Goal: Task Accomplishment & Management: Manage account settings

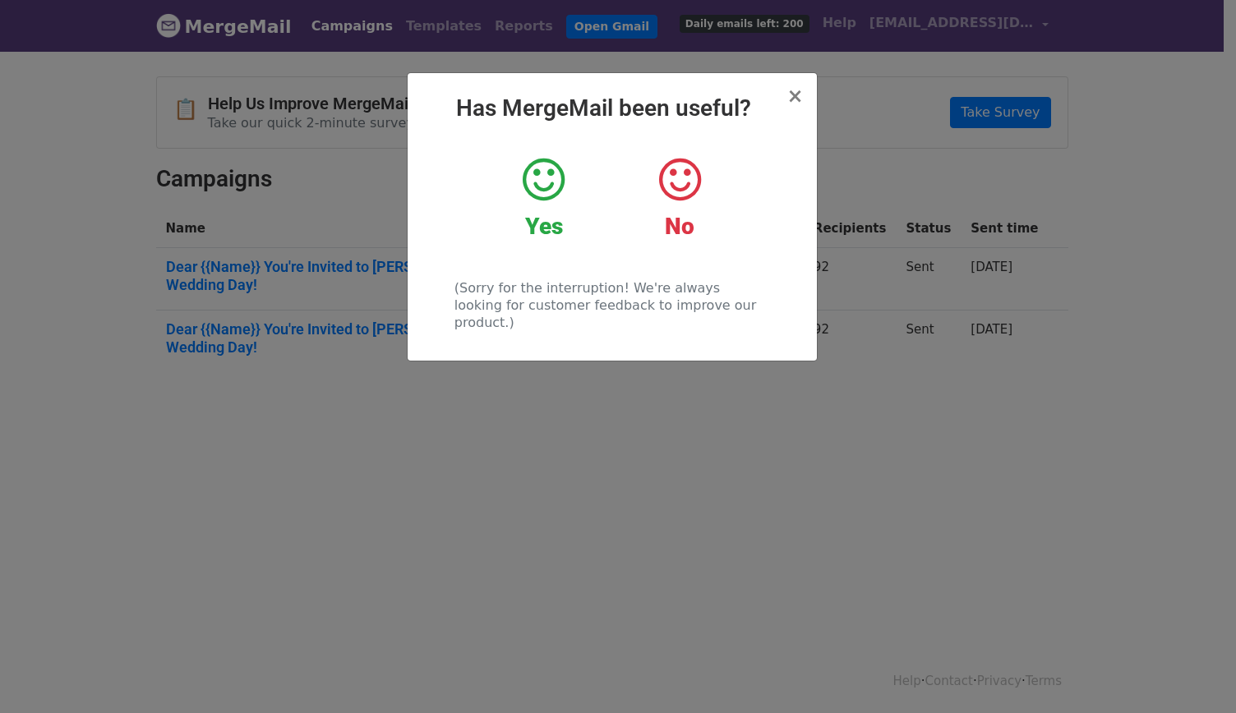
click at [689, 204] on div "No" at bounding box center [679, 197] width 111 height 85
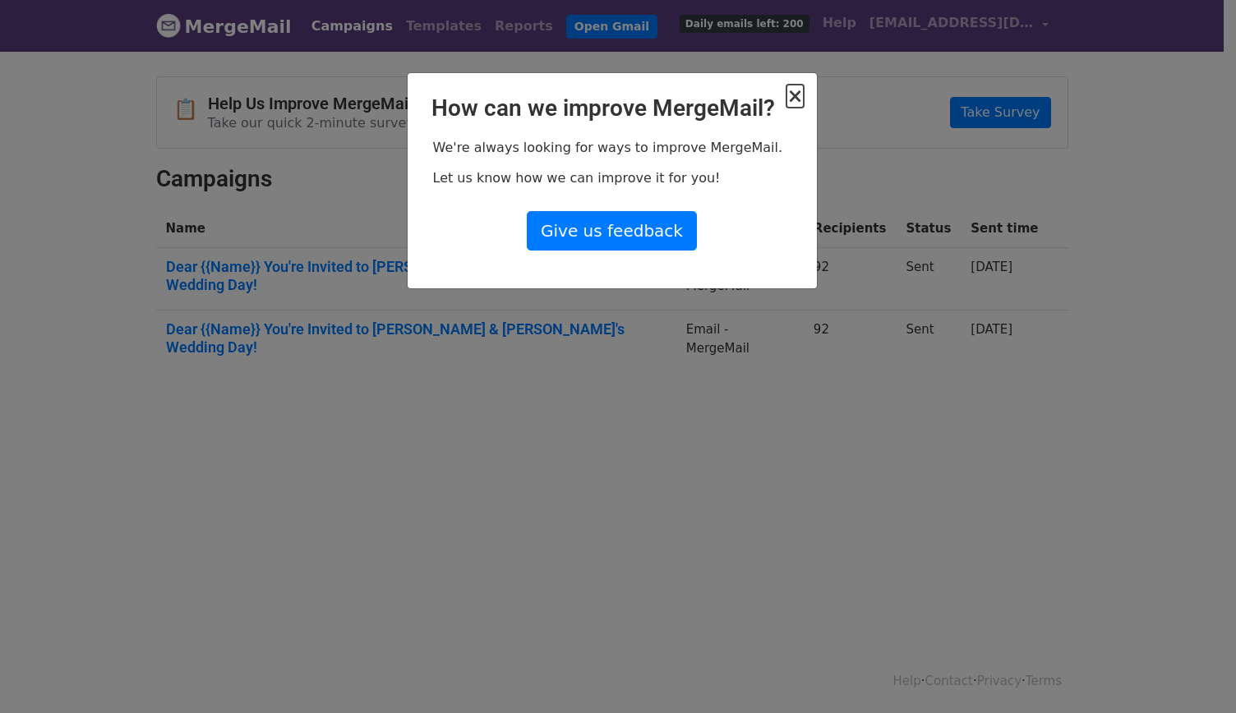
click at [799, 99] on span "×" at bounding box center [794, 96] width 16 height 23
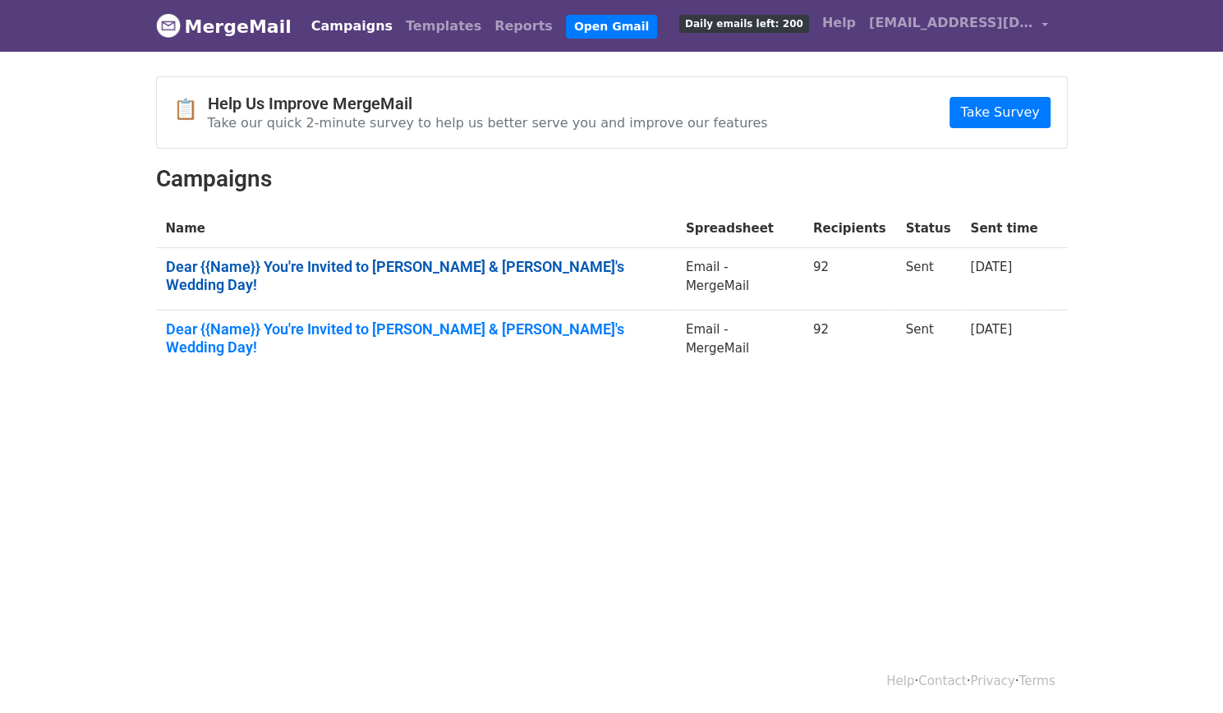
click at [421, 263] on link "Dear {{Name}} You're Invited to Tia & Nate's Wedding Day!" at bounding box center [416, 275] width 500 height 35
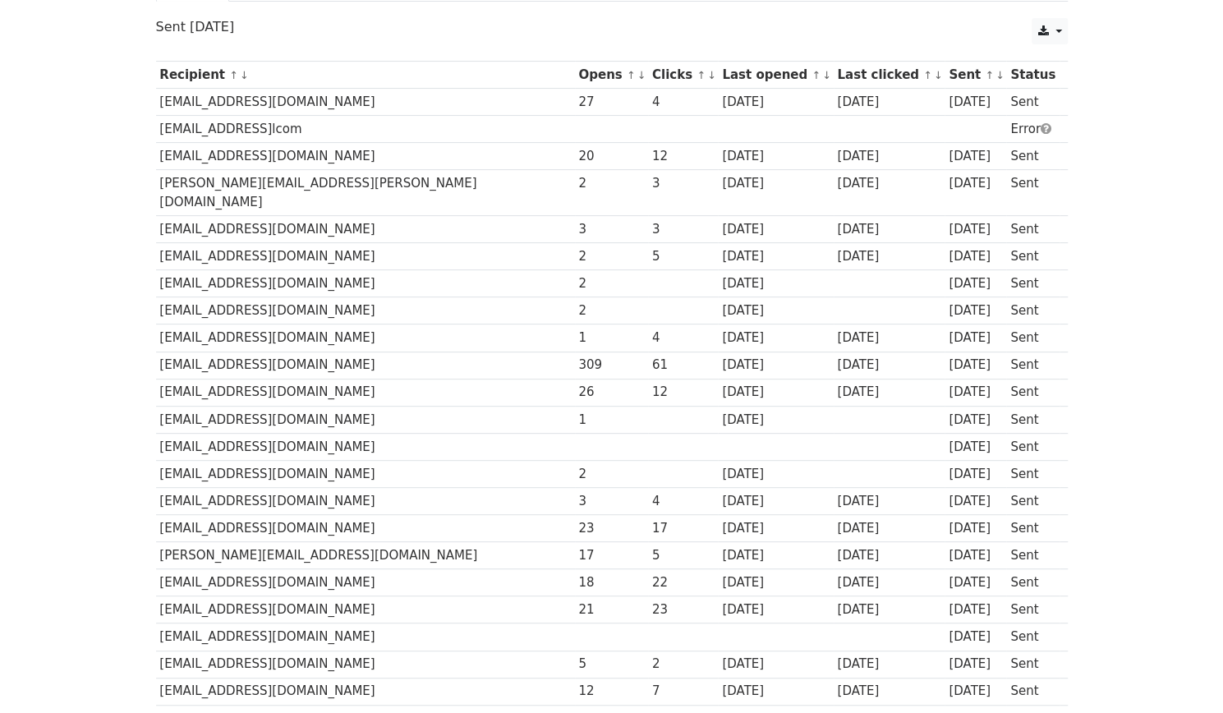
scroll to position [182, 0]
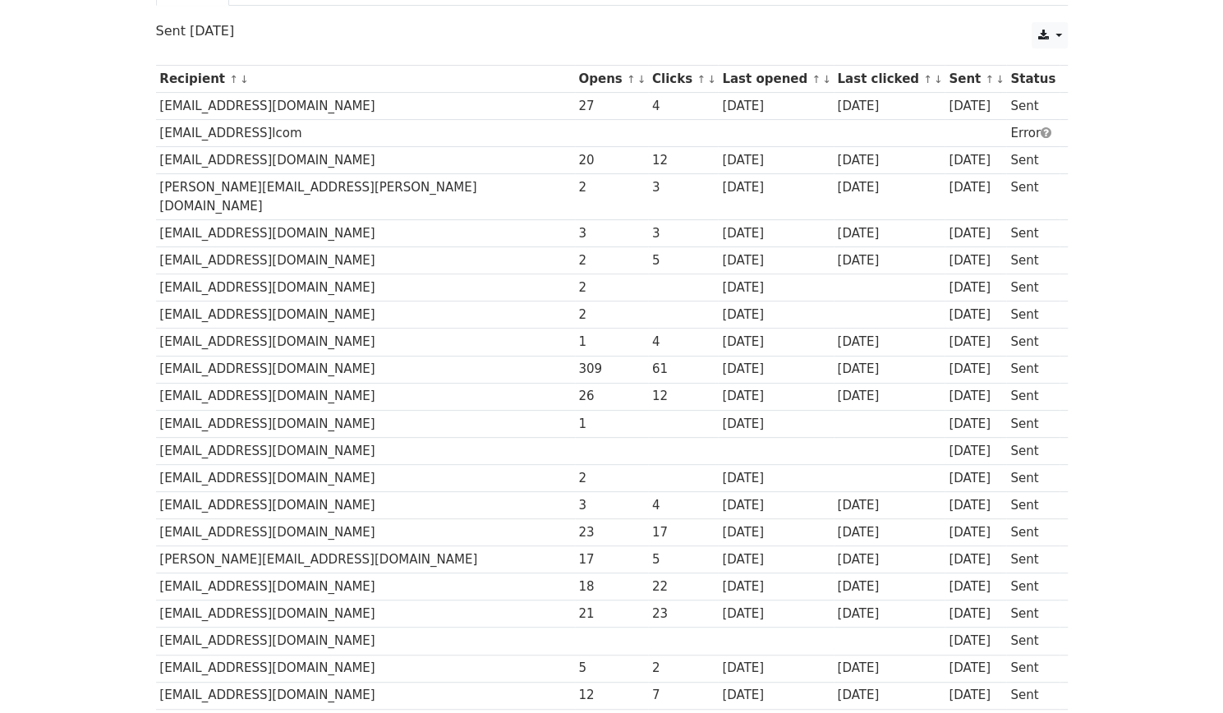
click at [812, 73] on link "↑" at bounding box center [816, 79] width 9 height 12
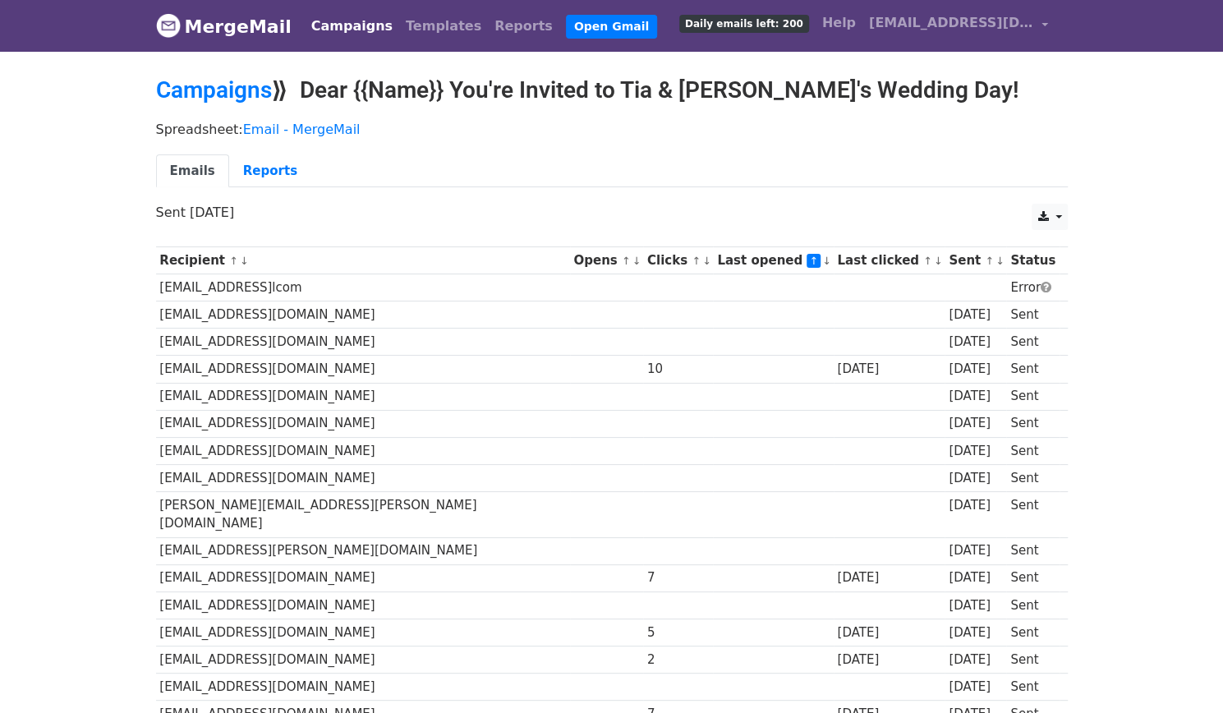
click at [823, 256] on link "↓" at bounding box center [827, 261] width 9 height 12
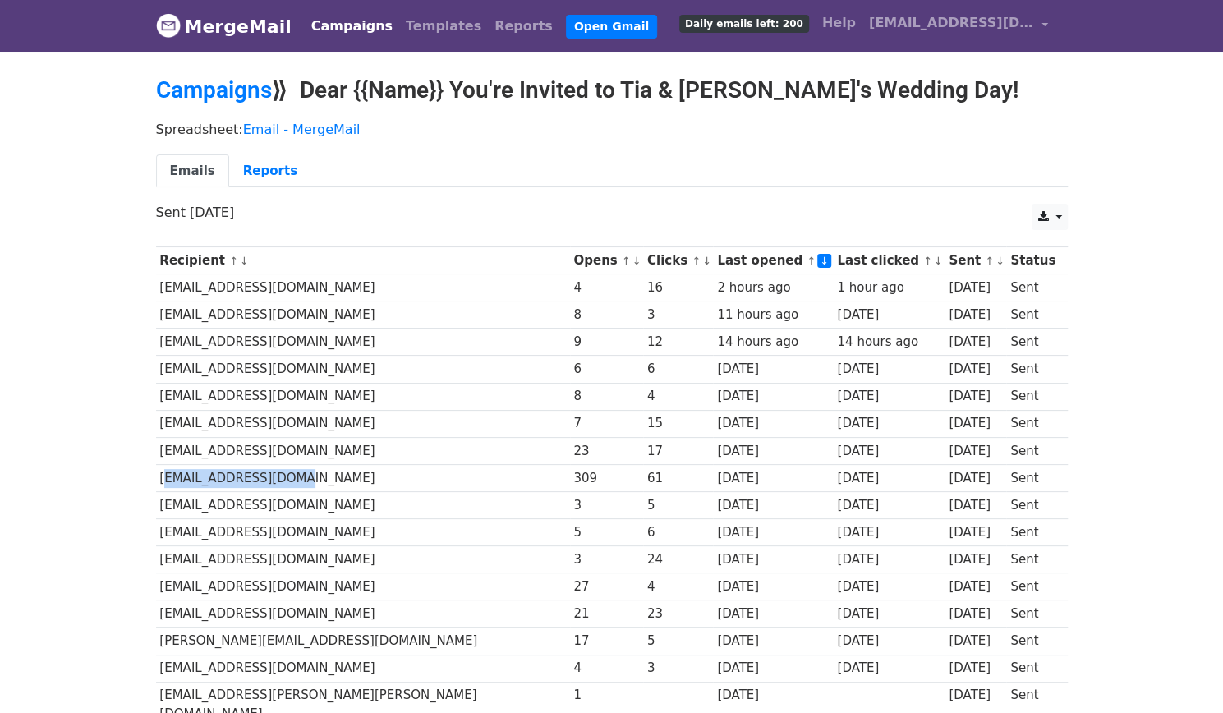
drag, startPoint x: 159, startPoint y: 477, endPoint x: 277, endPoint y: 467, distance: 117.9
click at [277, 467] on td "[EMAIL_ADDRESS][DOMAIN_NAME]" at bounding box center [363, 477] width 414 height 27
click at [283, 474] on td "[EMAIL_ADDRESS][DOMAIN_NAME]" at bounding box center [363, 477] width 414 height 27
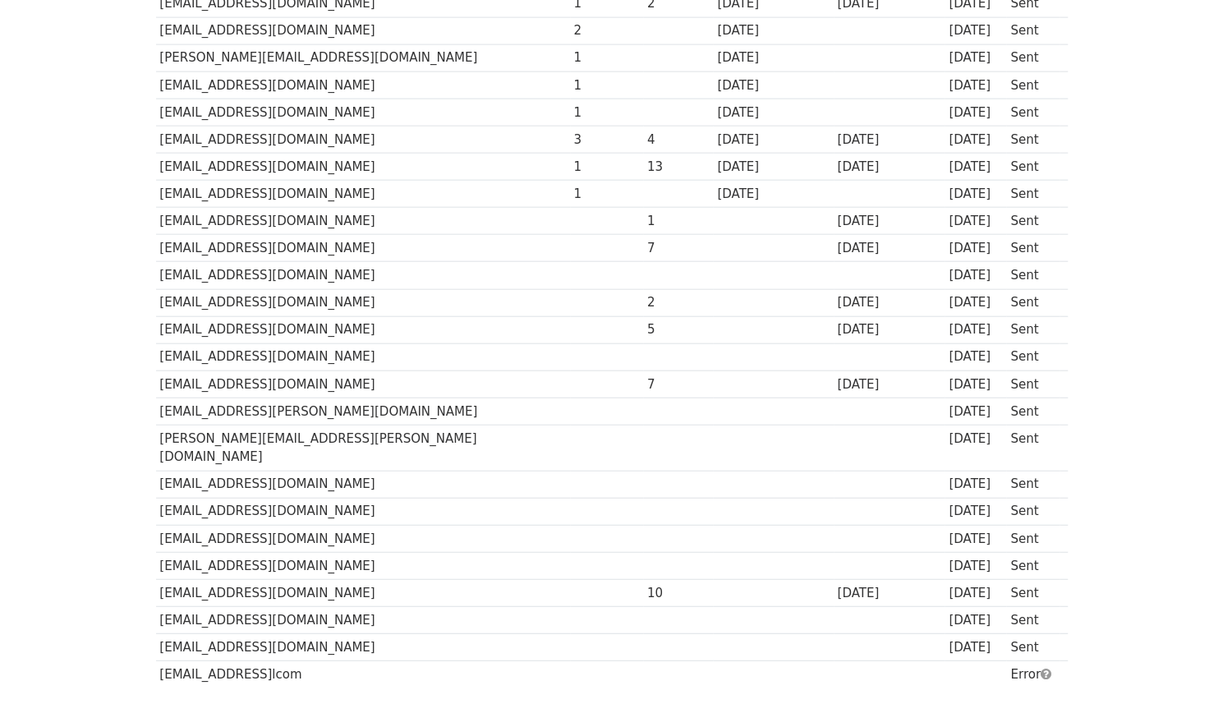
scroll to position [2178, 0]
drag, startPoint x: 164, startPoint y: 504, endPoint x: 304, endPoint y: 491, distance: 141.1
click at [304, 609] on td "greglougheed@icloud.com" at bounding box center [363, 622] width 414 height 27
click at [309, 609] on td "greglougheed@icloud.com" at bounding box center [363, 622] width 414 height 27
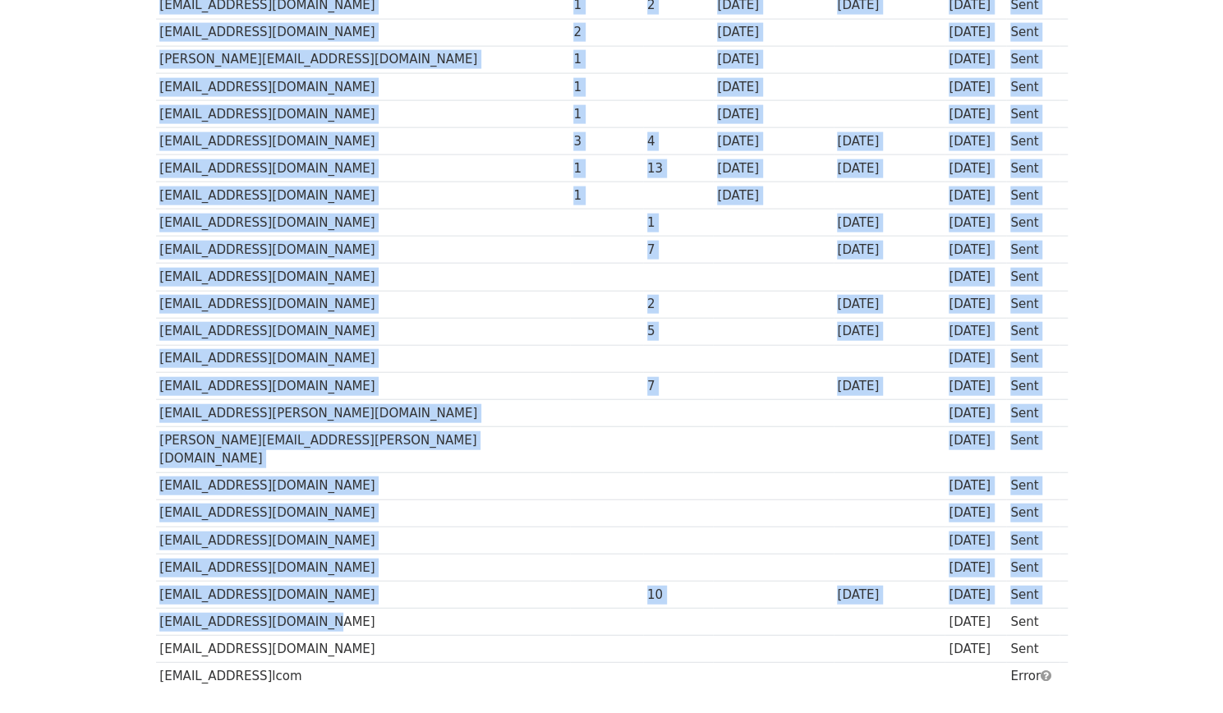
drag, startPoint x: 309, startPoint y: 498, endPoint x: 154, endPoint y: 499, distance: 155.3
click at [159, 609] on td "greglougheed@icloud.com" at bounding box center [363, 622] width 414 height 27
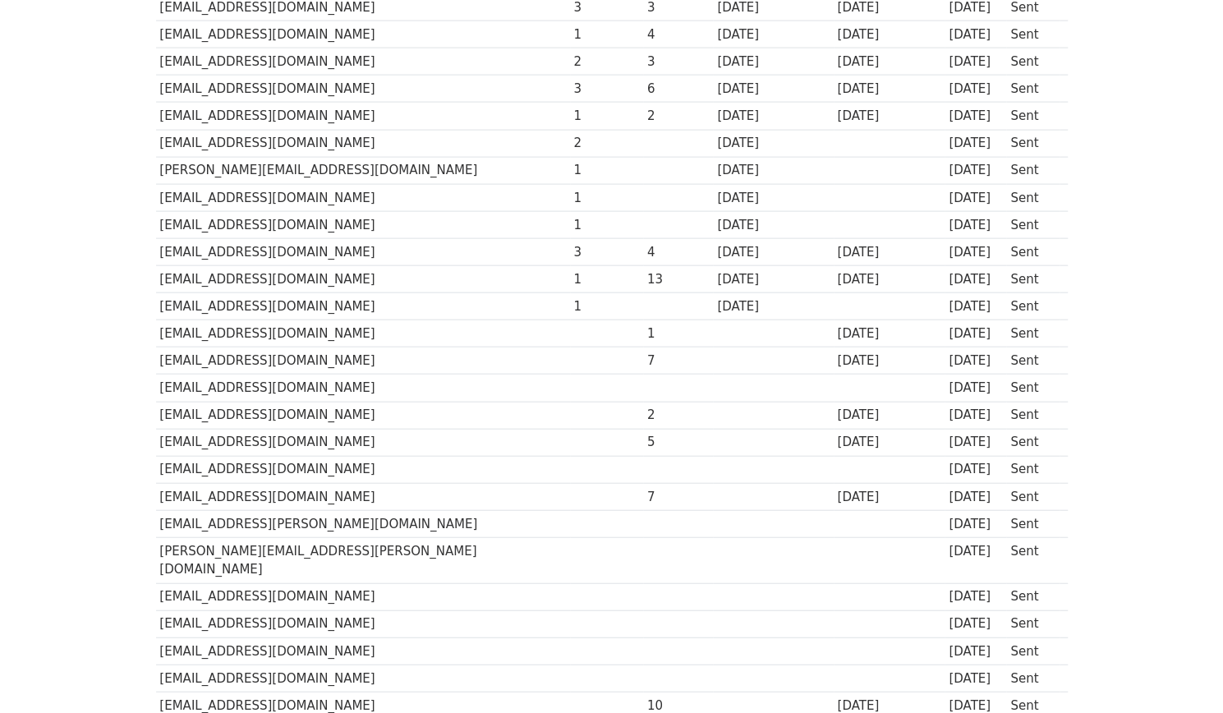
scroll to position [2066, 0]
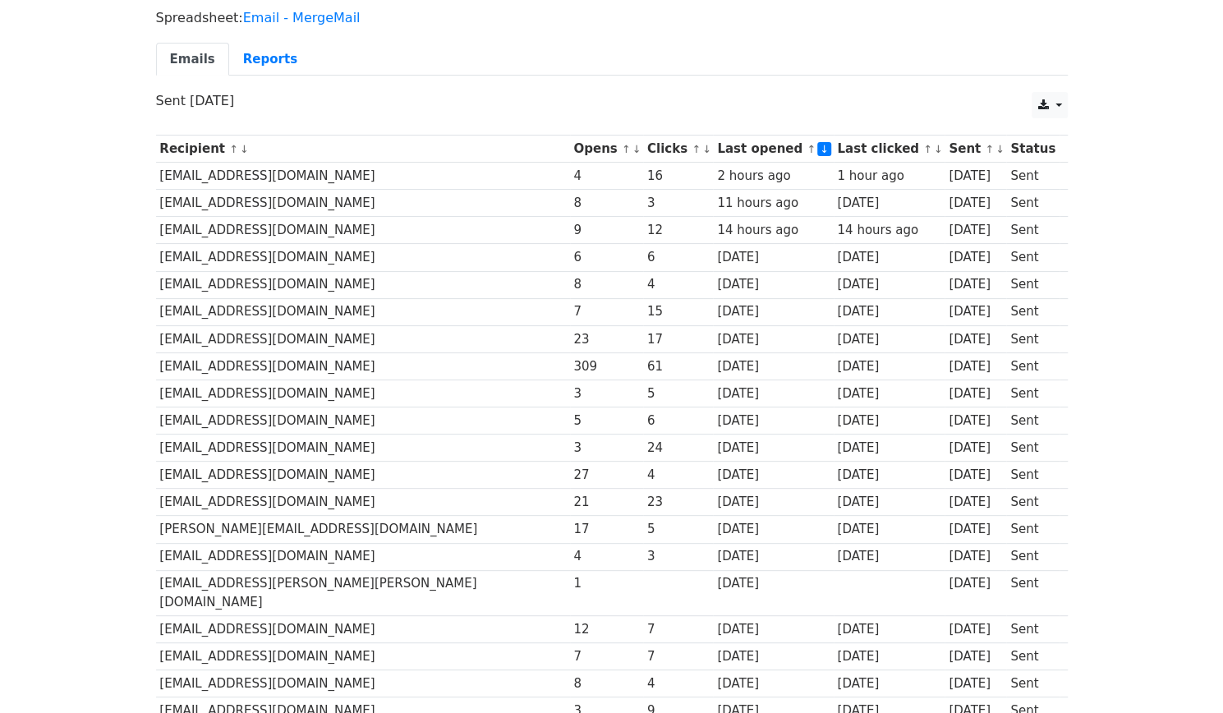
scroll to position [0, 0]
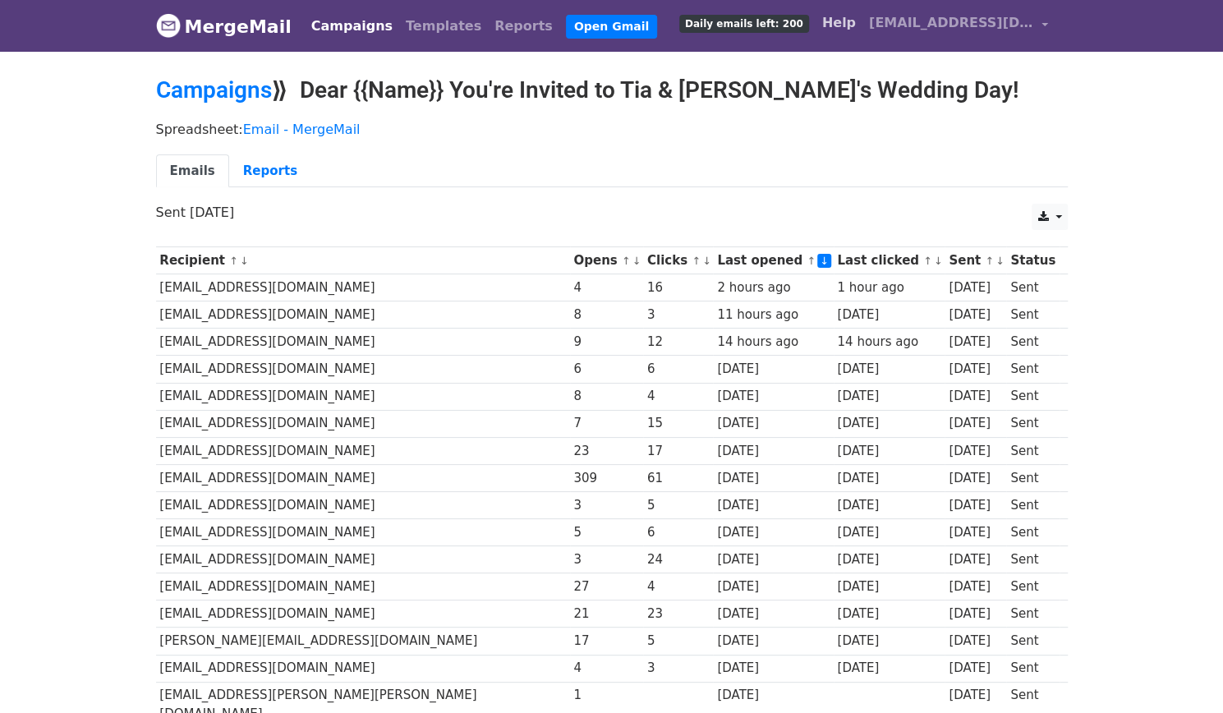
click at [845, 29] on link "Help" at bounding box center [839, 23] width 47 height 33
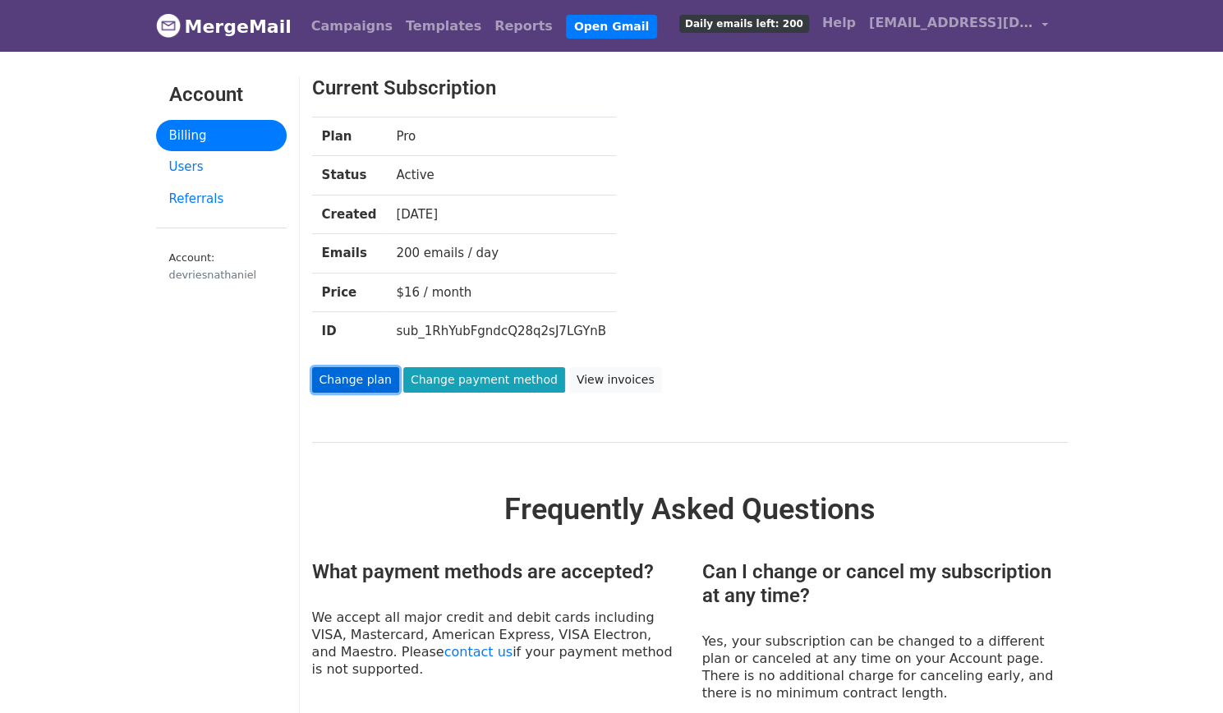
click at [366, 374] on link "Change plan" at bounding box center [355, 379] width 87 height 25
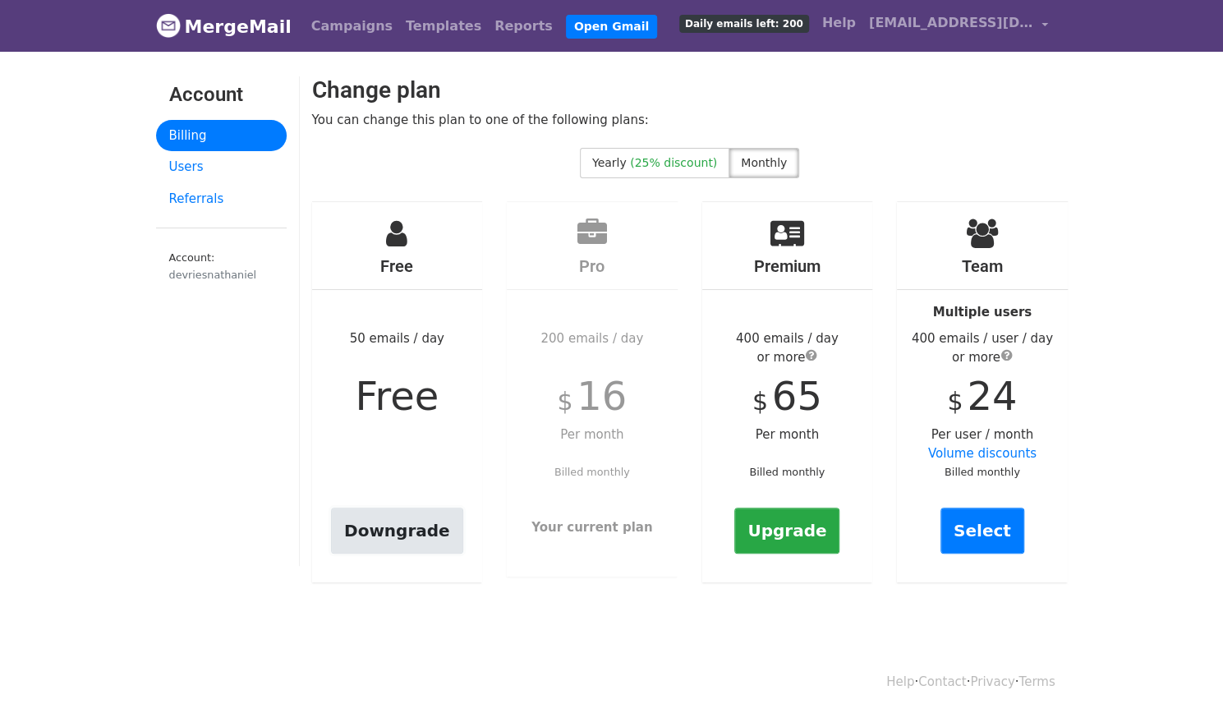
click at [409, 521] on link "Downgrade" at bounding box center [397, 531] width 132 height 46
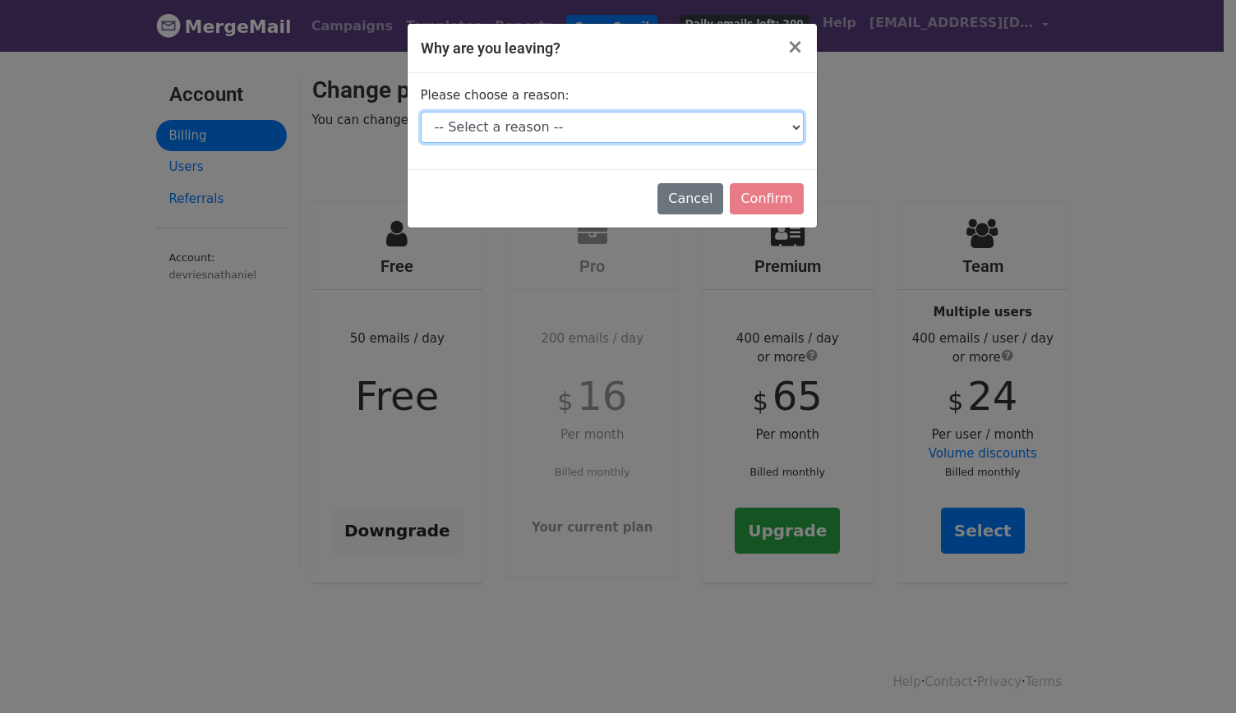
click at [640, 131] on select "-- Select a reason -- I don't send enough emails It's too expensive I had a tec…" at bounding box center [612, 127] width 383 height 31
select select "It's too expensive"
click at [421, 112] on select "-- Select a reason -- I don't send enough emails It's too expensive I had a tec…" at bounding box center [612, 127] width 383 height 31
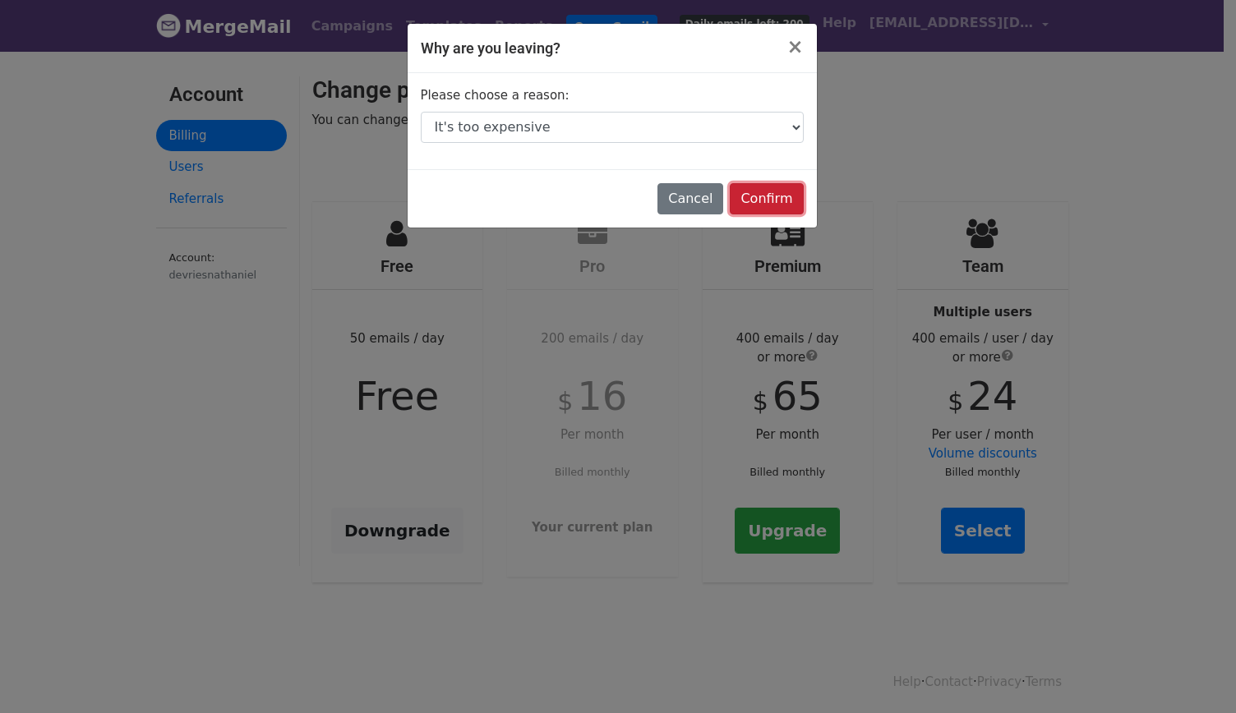
click at [792, 195] on input "Confirm" at bounding box center [766, 198] width 73 height 31
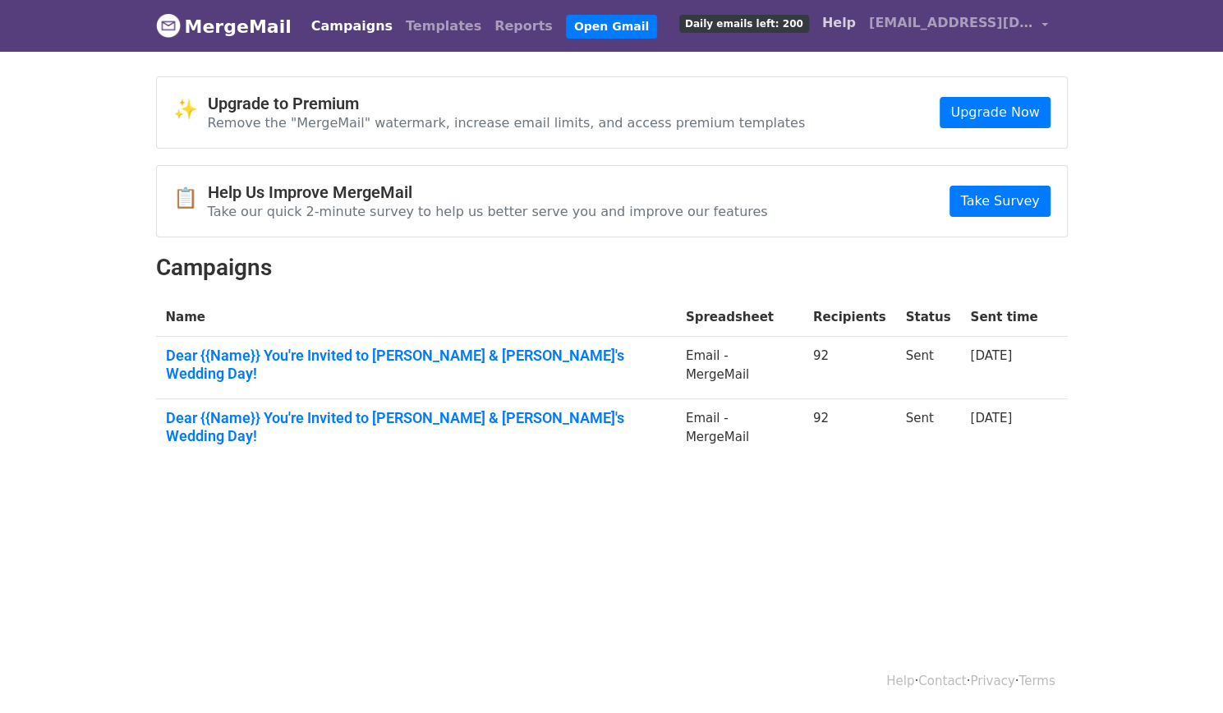
click at [844, 27] on link "Help" at bounding box center [839, 23] width 47 height 33
